Goal: Information Seeking & Learning: Check status

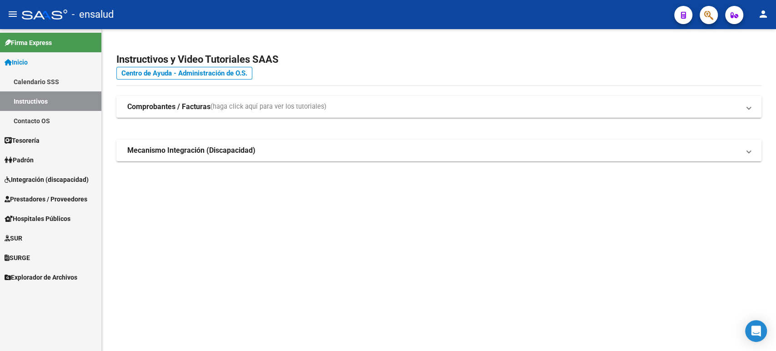
click at [50, 173] on link "Integración (discapacidad)" at bounding box center [50, 180] width 101 height 20
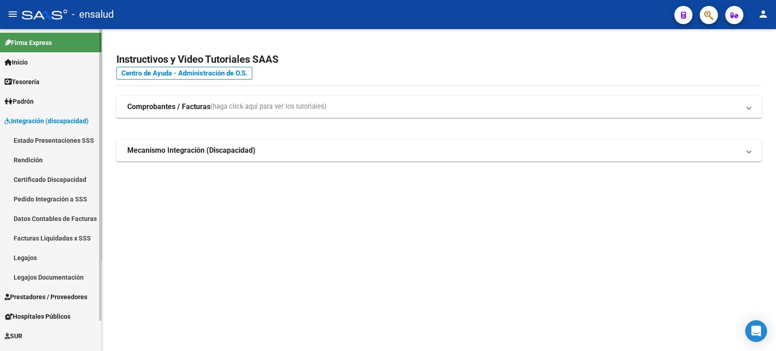
scroll to position [33, 0]
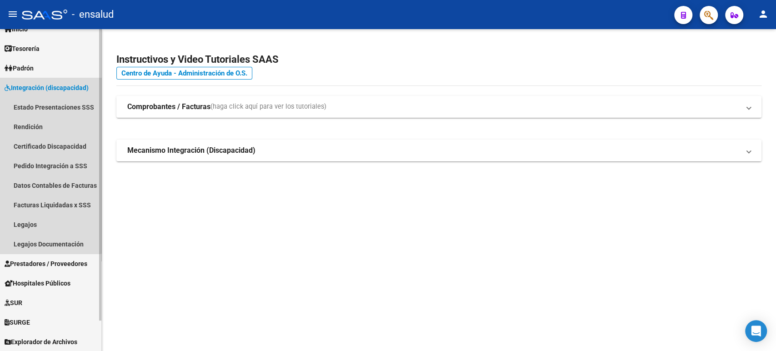
click at [50, 92] on span "Integración (discapacidad)" at bounding box center [47, 88] width 84 height 10
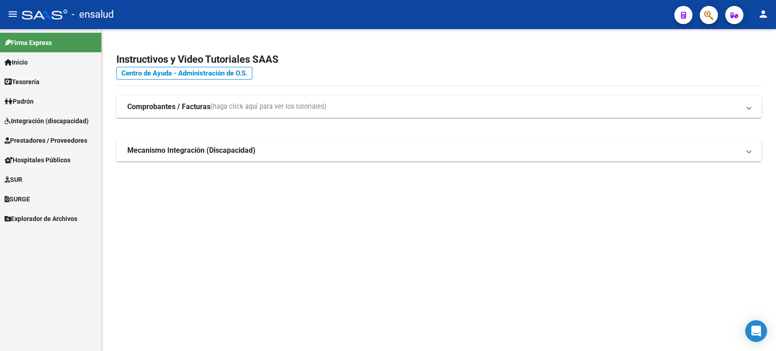
scroll to position [0, 0]
click at [34, 98] on span "Padrón" at bounding box center [19, 101] width 29 height 10
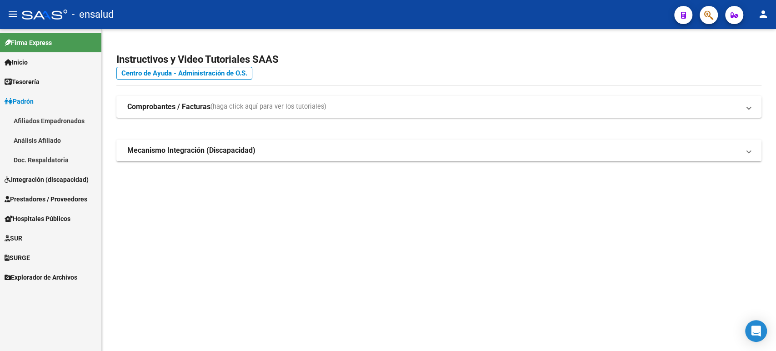
click at [57, 126] on link "Afiliados Empadronados" at bounding box center [50, 121] width 101 height 20
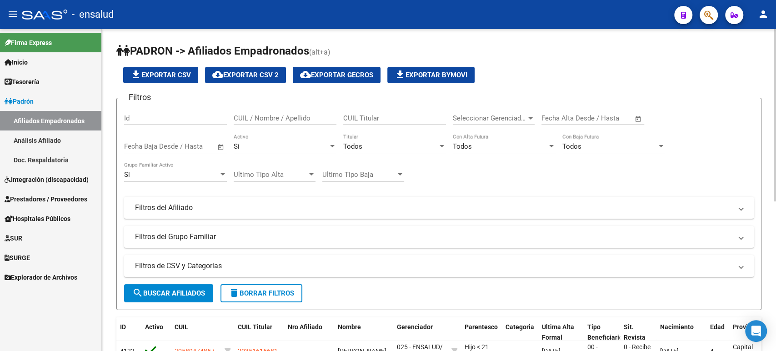
click at [175, 297] on span "search Buscar Afiliados" at bounding box center [168, 293] width 73 height 8
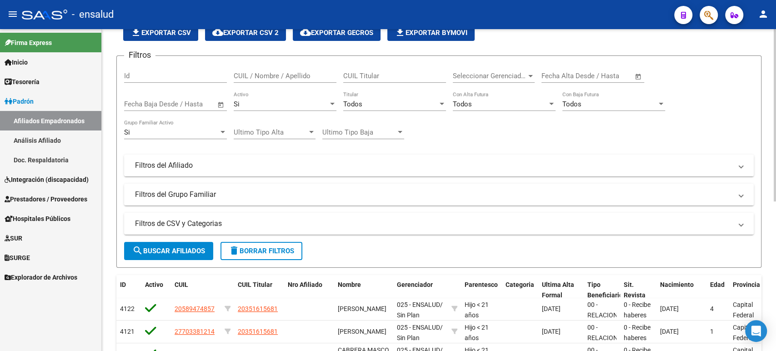
scroll to position [279, 0]
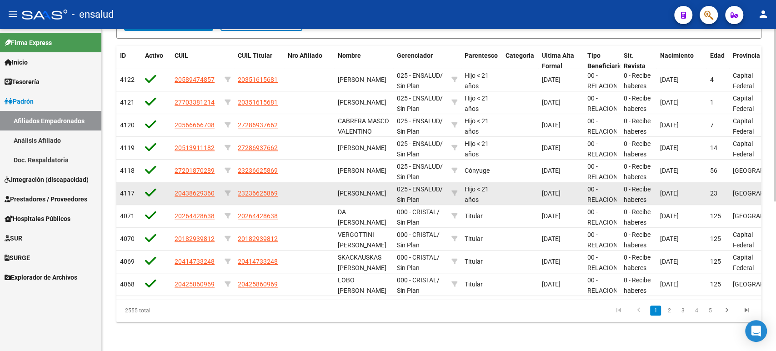
click at [146, 186] on icon at bounding box center [150, 192] width 11 height 13
click at [153, 186] on icon at bounding box center [150, 192] width 11 height 13
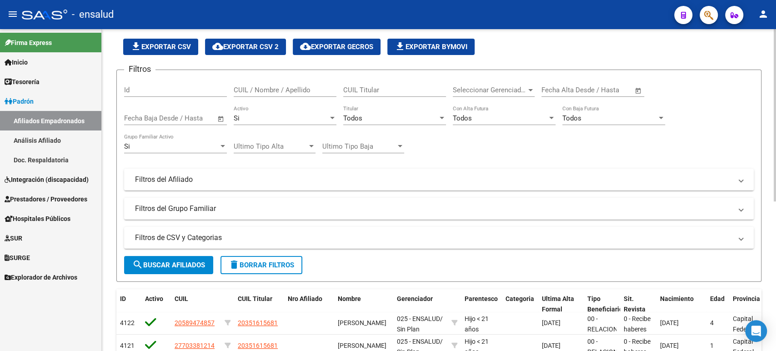
scroll to position [50, 0]
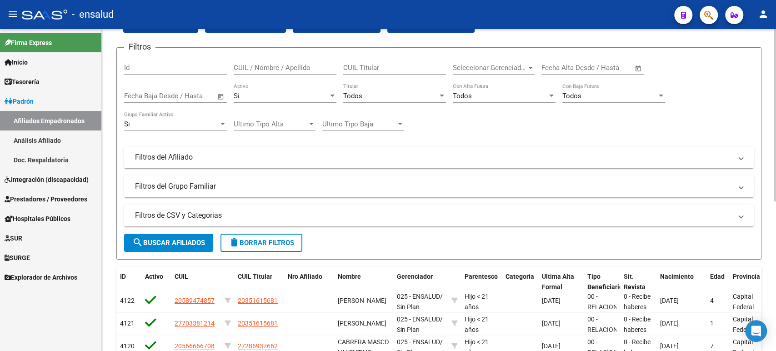
click at [526, 71] on span "Seleccionar Gerenciador" at bounding box center [490, 68] width 74 height 8
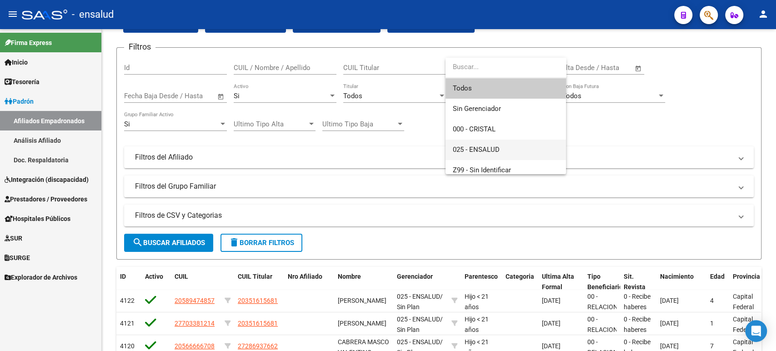
click at [505, 148] on span "025 - ENSALUD" at bounding box center [506, 150] width 106 height 20
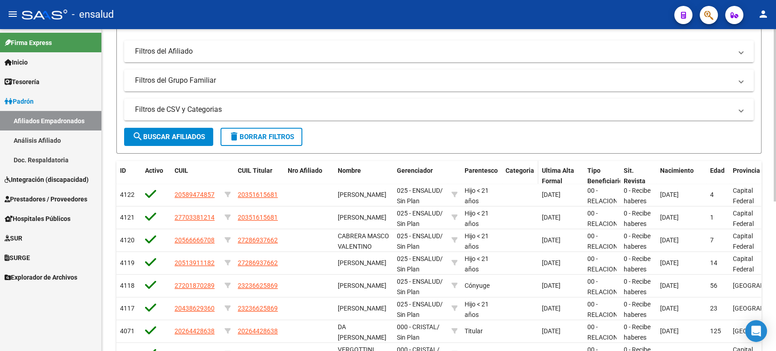
scroll to position [202, 0]
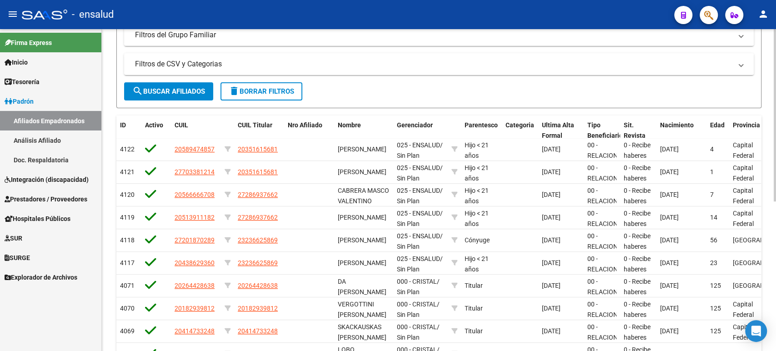
click at [175, 95] on span "search Buscar Afiliados" at bounding box center [168, 91] width 73 height 8
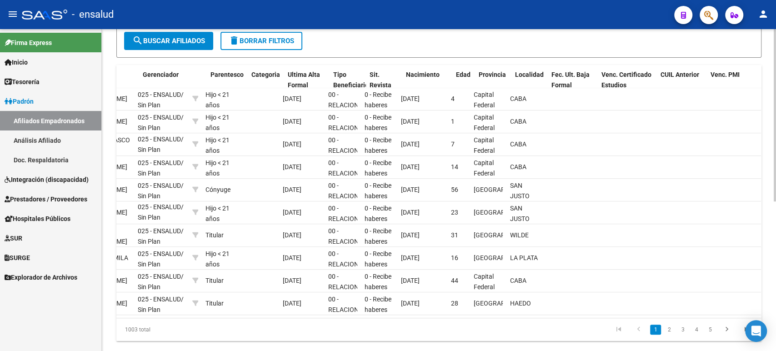
scroll to position [0, 0]
